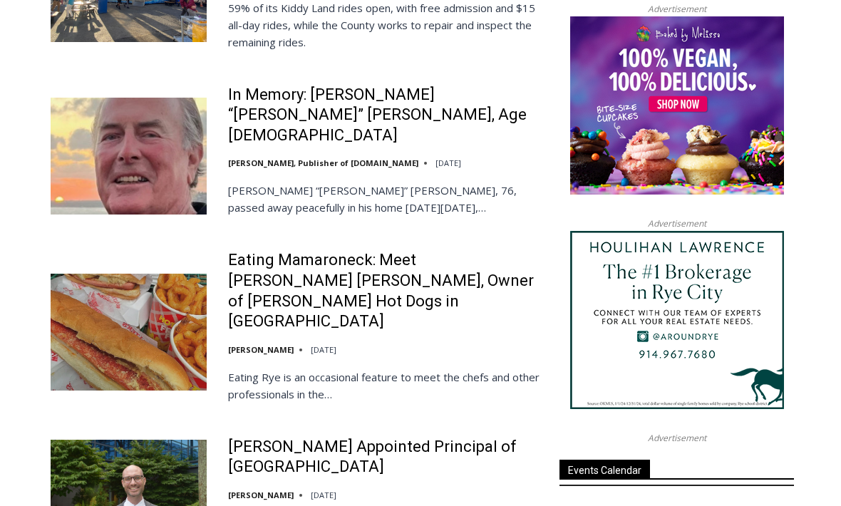
scroll to position [1594, 0]
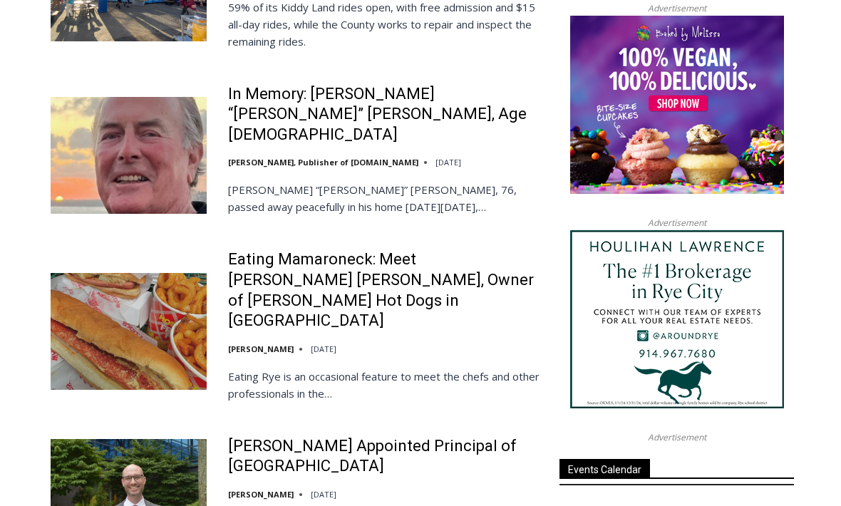
click at [320, 157] on link "[PERSON_NAME], Publisher of [DOMAIN_NAME]" at bounding box center [323, 162] width 190 height 11
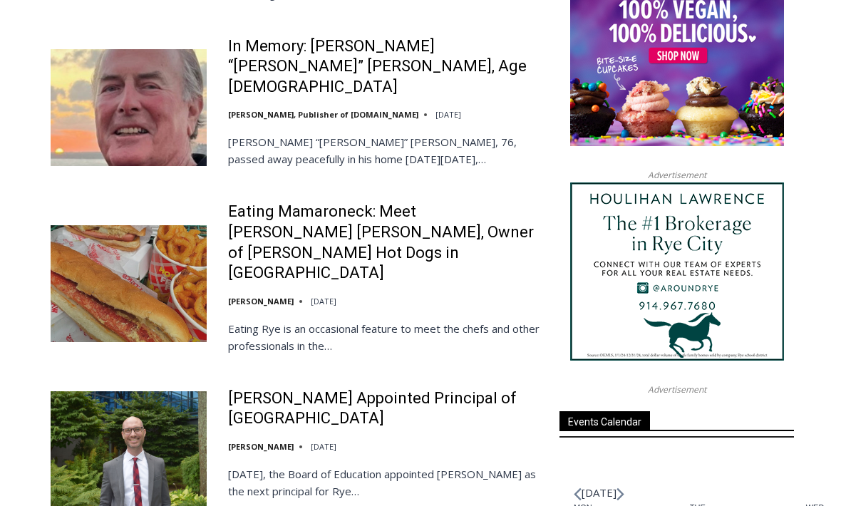
click at [259, 58] on link "In Memory: [PERSON_NAME] “[PERSON_NAME]” [PERSON_NAME], Age [DEMOGRAPHIC_DATA]" at bounding box center [384, 66] width 313 height 61
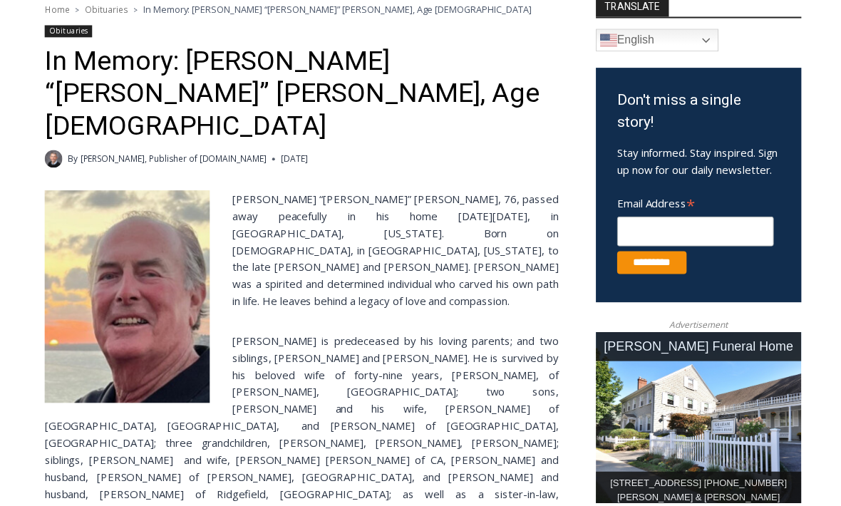
scroll to position [428, 0]
